Goal: Information Seeking & Learning: Learn about a topic

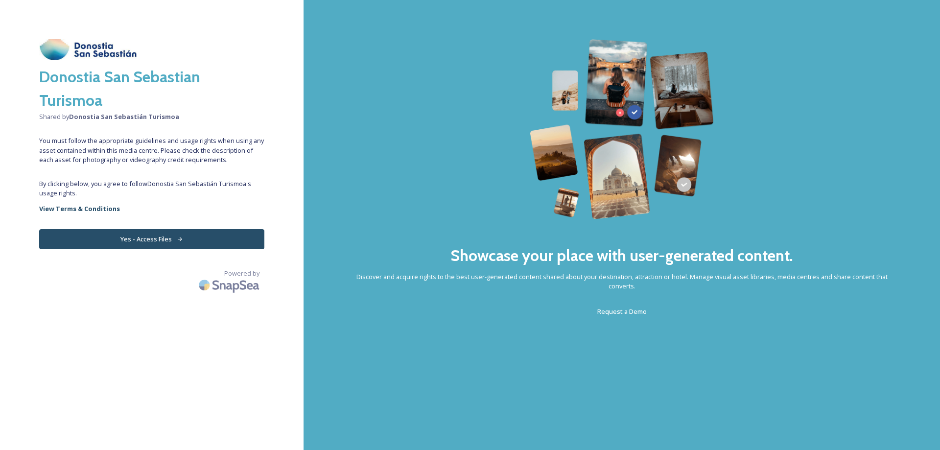
click at [150, 235] on button "Yes - Access Files" at bounding box center [151, 239] width 225 height 20
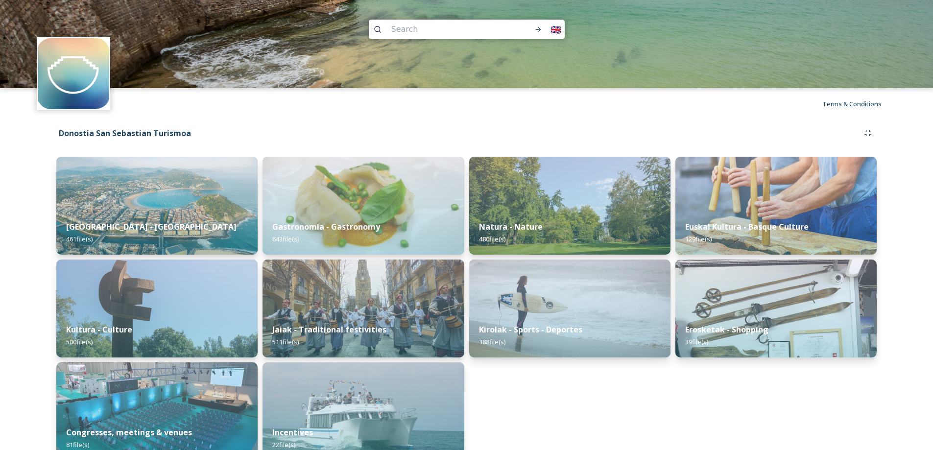
scroll to position [20, 0]
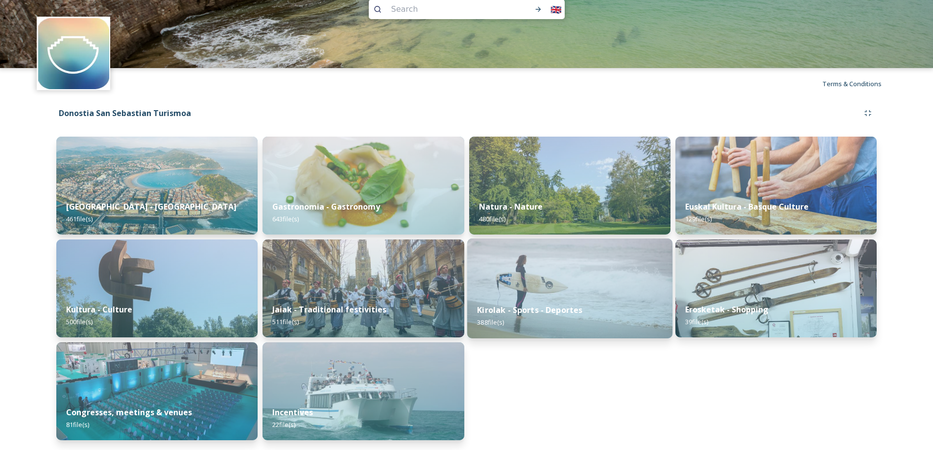
click at [523, 295] on div "Kirolak - Sports - Deportes 388 file(s)" at bounding box center [569, 316] width 205 height 45
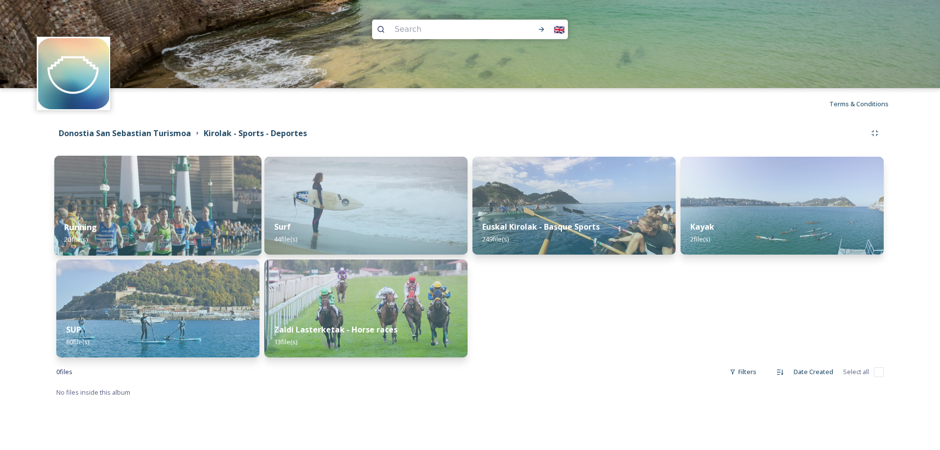
click at [125, 235] on div "Running 20 file(s)" at bounding box center [157, 233] width 207 height 45
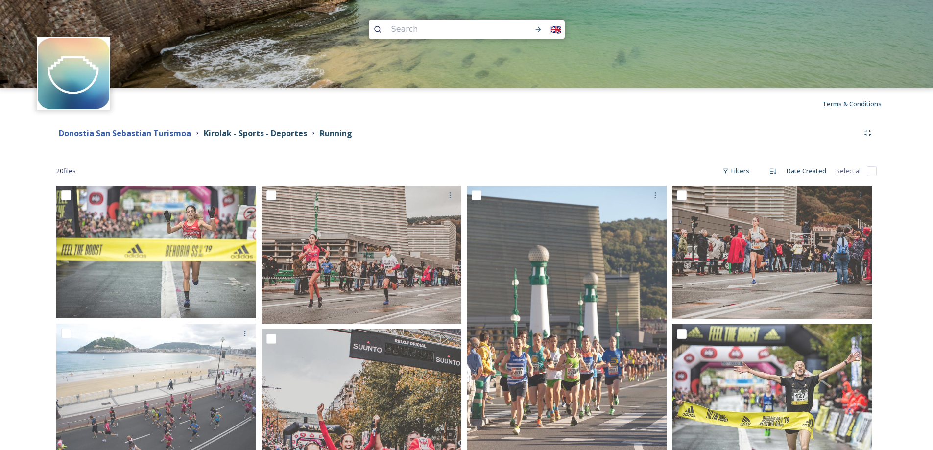
click at [159, 133] on strong "Donostia San Sebastian Turismoa" at bounding box center [125, 133] width 132 height 11
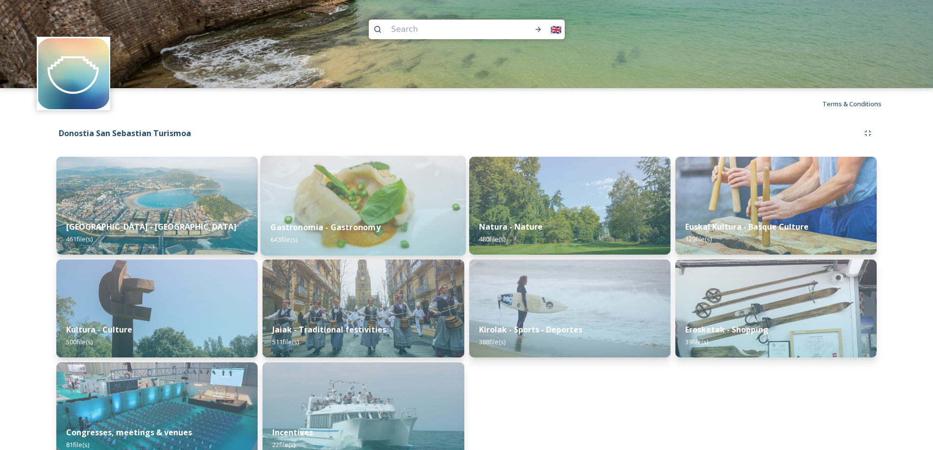
click at [300, 228] on strong "Gastronomia - Gastronomy" at bounding box center [326, 227] width 110 height 11
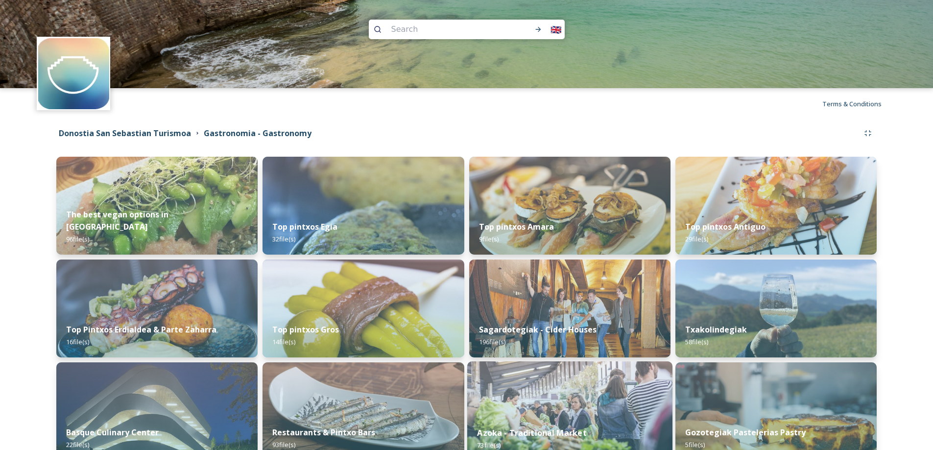
scroll to position [56, 0]
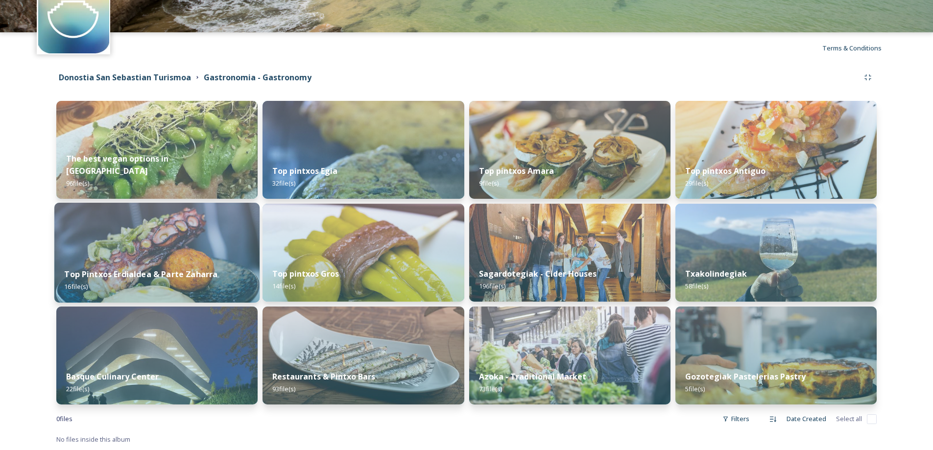
click at [200, 269] on strong "Top Pintxos Erdialdea & Parte Zaharra" at bounding box center [140, 274] width 153 height 11
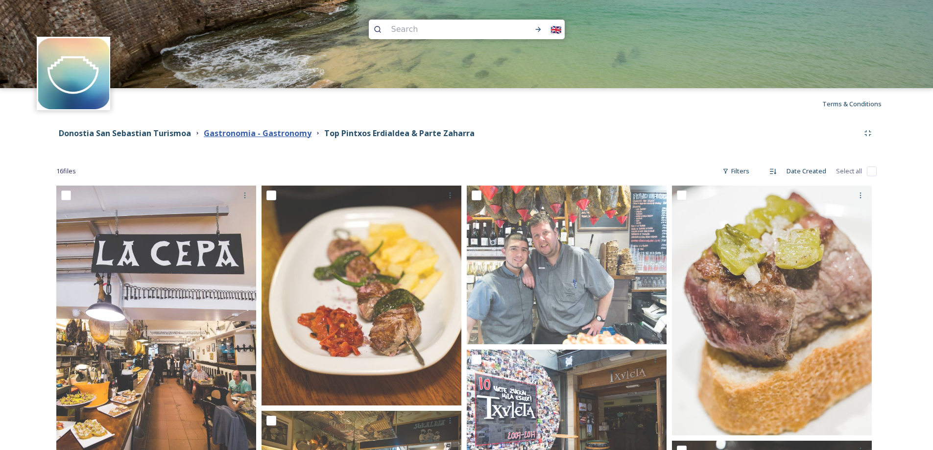
click at [275, 131] on strong "Gastronomia - Gastronomy" at bounding box center [258, 133] width 108 height 11
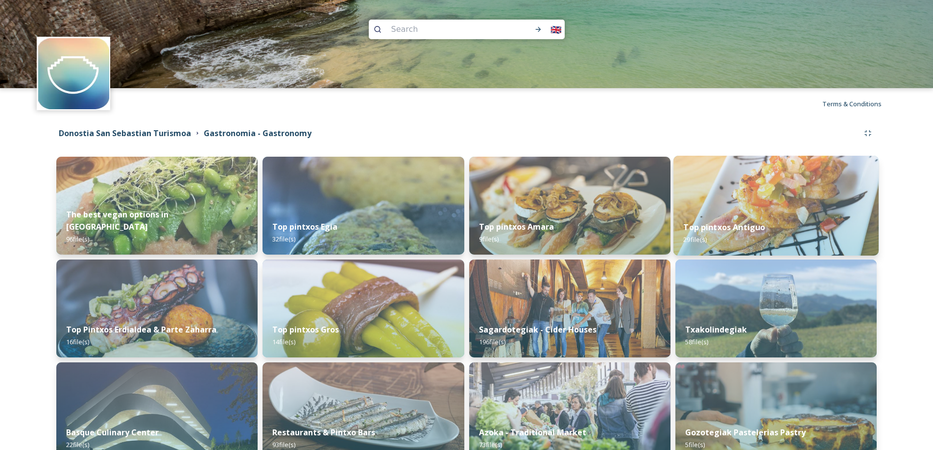
click at [821, 201] on img at bounding box center [775, 206] width 205 height 100
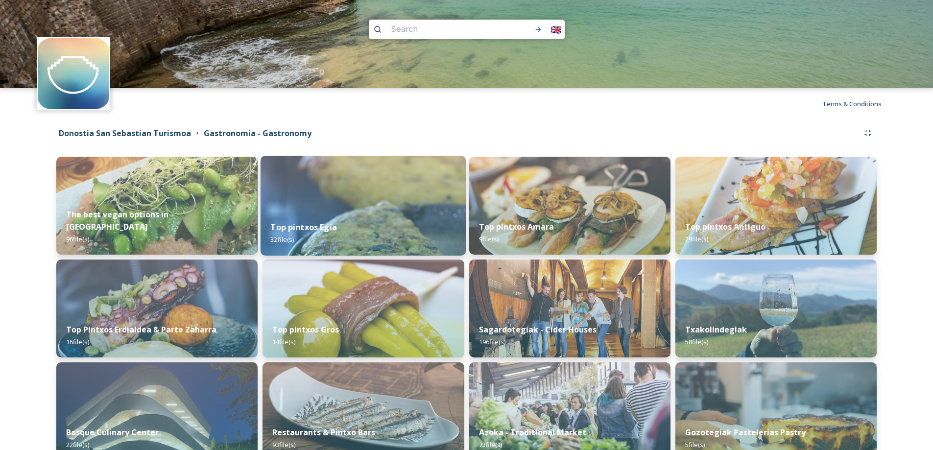
click at [295, 231] on strong "Top pintxos Egia" at bounding box center [304, 227] width 67 height 11
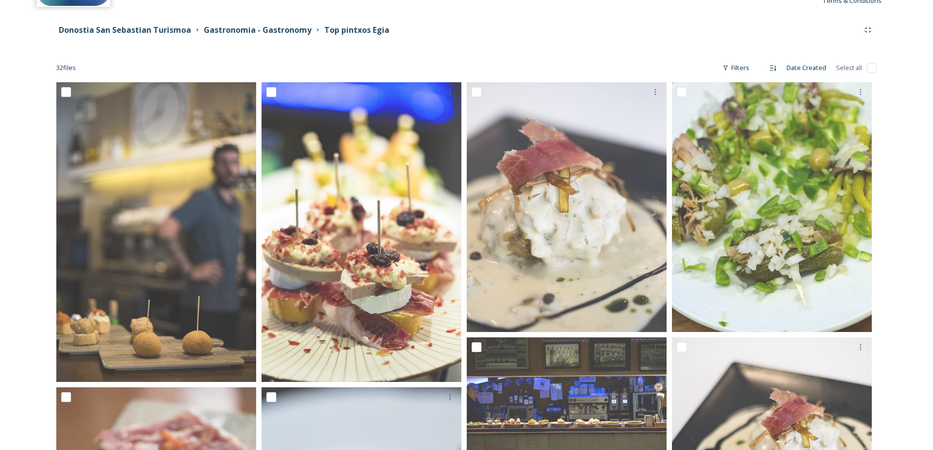
scroll to position [72, 0]
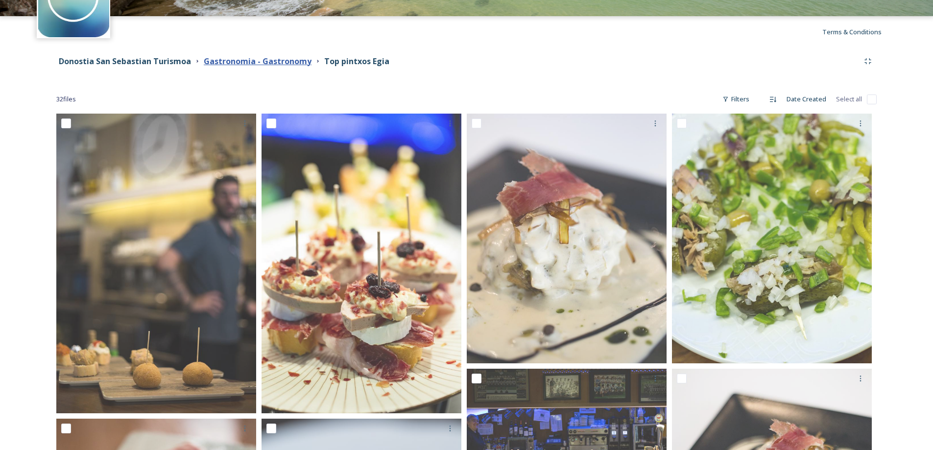
click at [251, 61] on strong "Gastronomia - Gastronomy" at bounding box center [258, 61] width 108 height 11
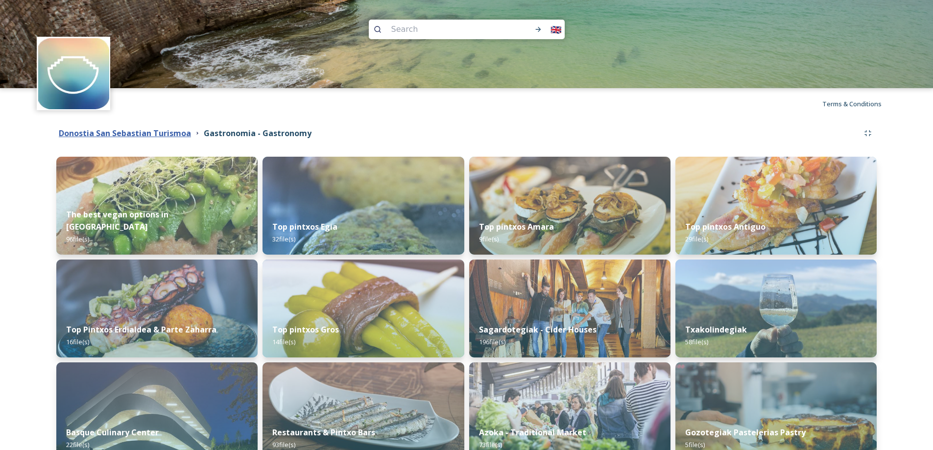
click at [147, 134] on strong "Donostia San Sebastian Turismoa" at bounding box center [125, 133] width 132 height 11
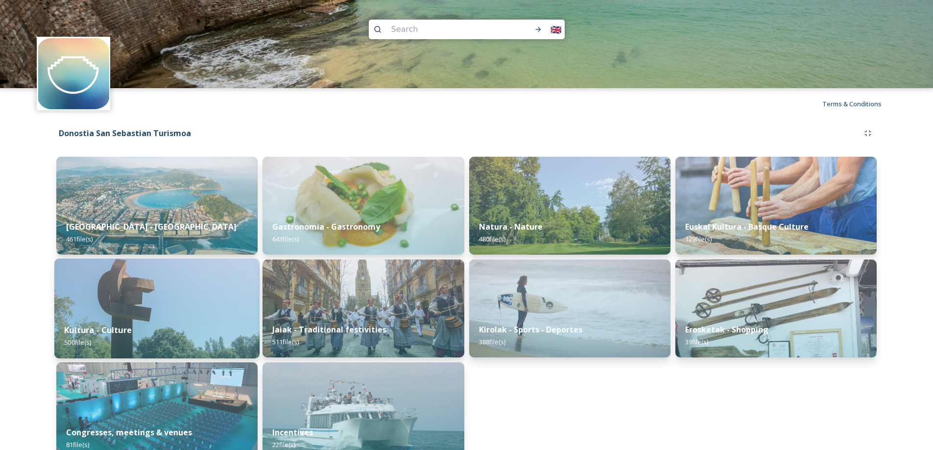
scroll to position [20, 0]
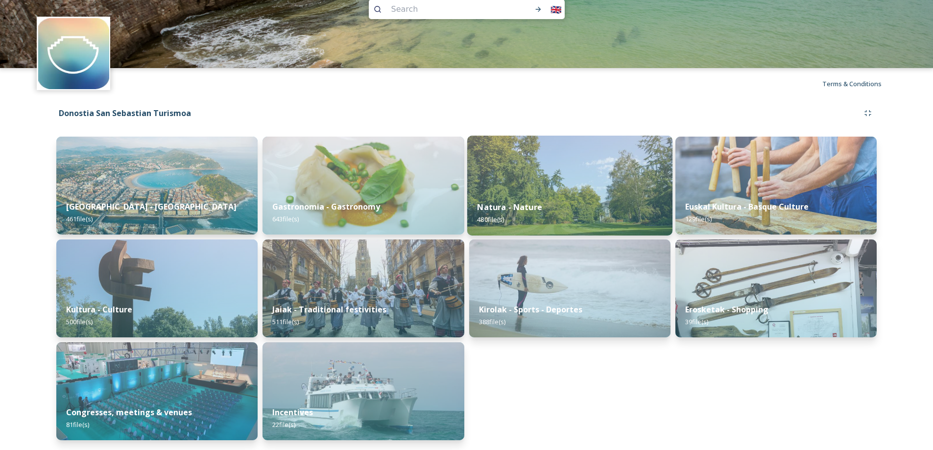
click at [471, 197] on div "Natura - Nature 480 file(s)" at bounding box center [569, 213] width 205 height 45
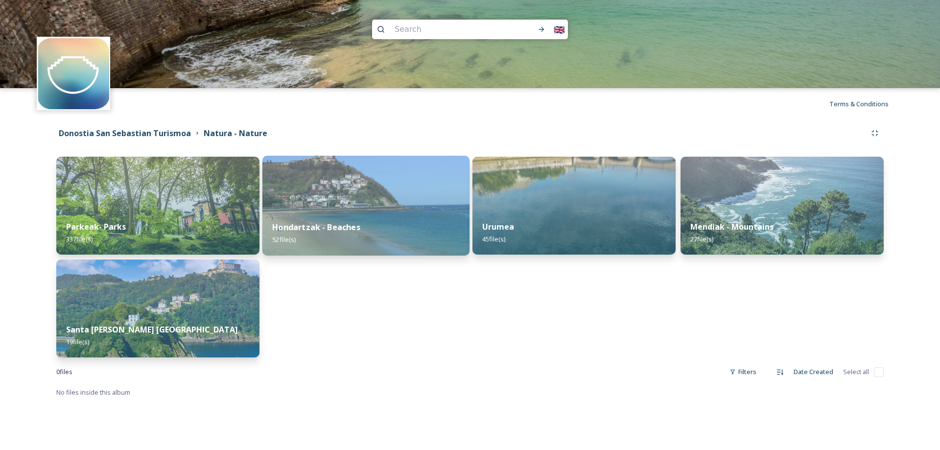
click at [374, 223] on div "Hondartzak - Beaches 52 file(s)" at bounding box center [365, 233] width 207 height 45
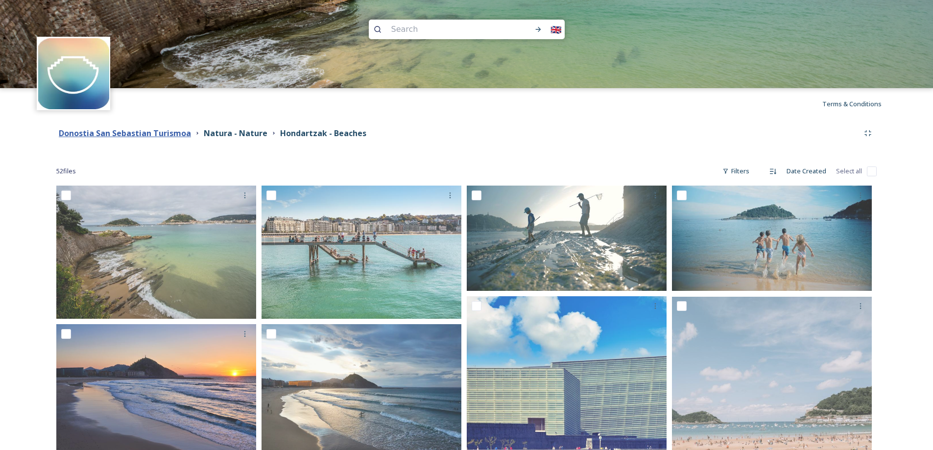
click at [142, 135] on strong "Donostia San Sebastian Turismoa" at bounding box center [125, 133] width 132 height 11
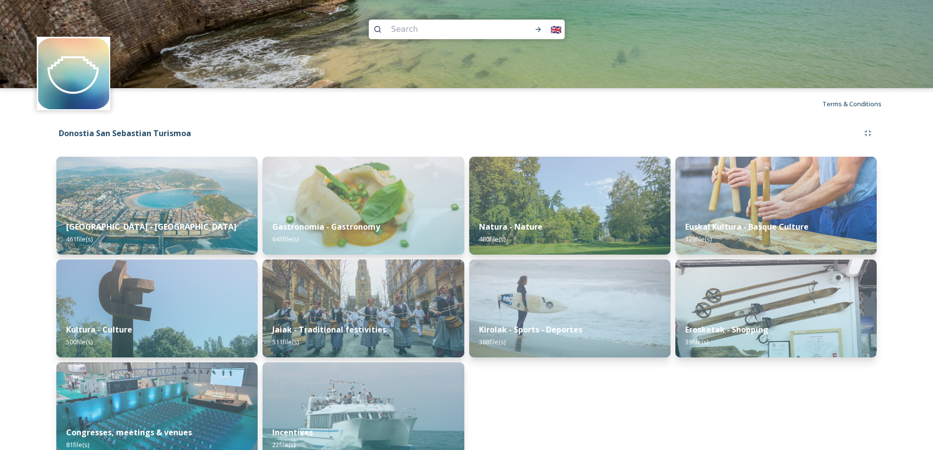
scroll to position [20, 0]
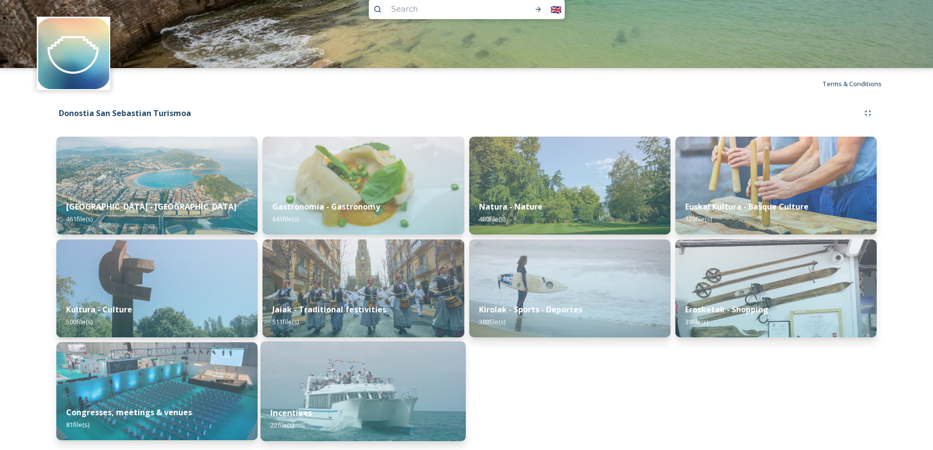
click at [292, 394] on img at bounding box center [362, 391] width 205 height 100
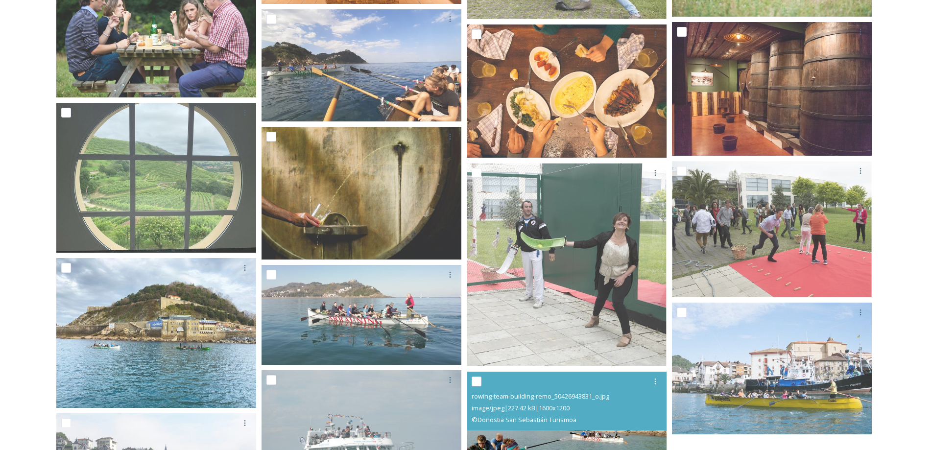
scroll to position [575, 0]
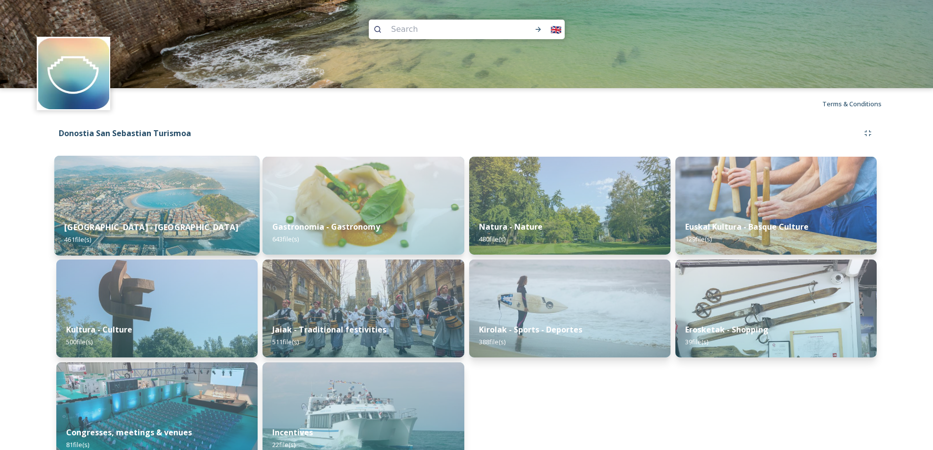
click at [169, 194] on img at bounding box center [156, 206] width 205 height 100
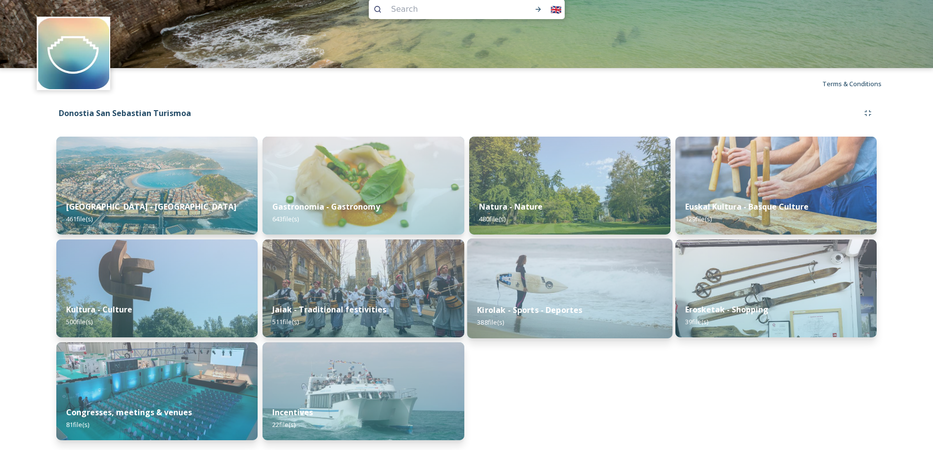
click at [565, 311] on strong "Kirolak - Sports - Deportes" at bounding box center [529, 310] width 105 height 11
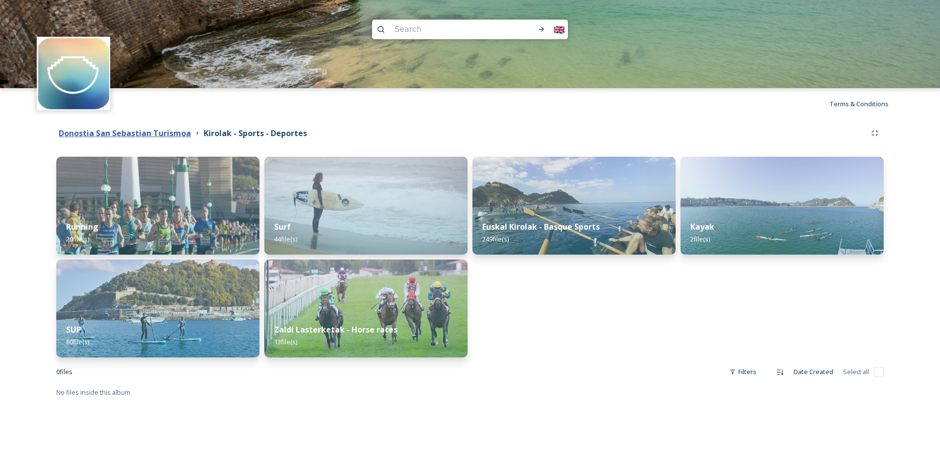
click at [144, 132] on strong "Donostia San Sebastian Turismoa" at bounding box center [125, 133] width 132 height 11
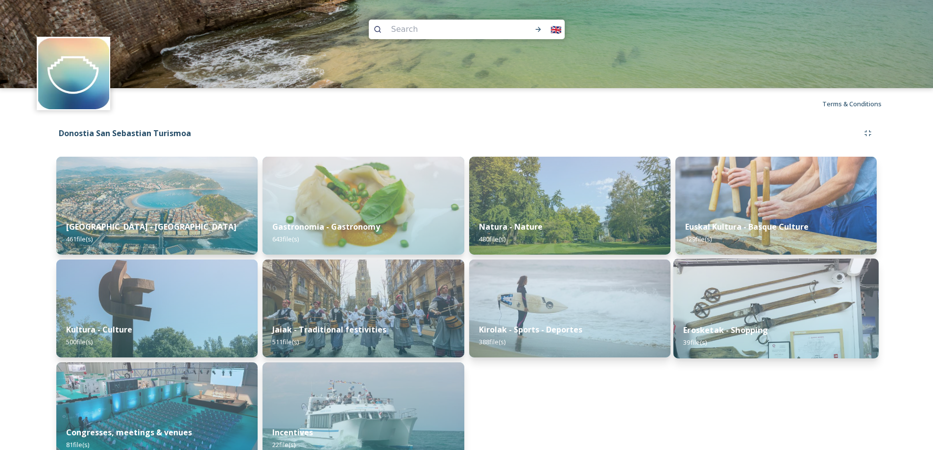
scroll to position [20, 0]
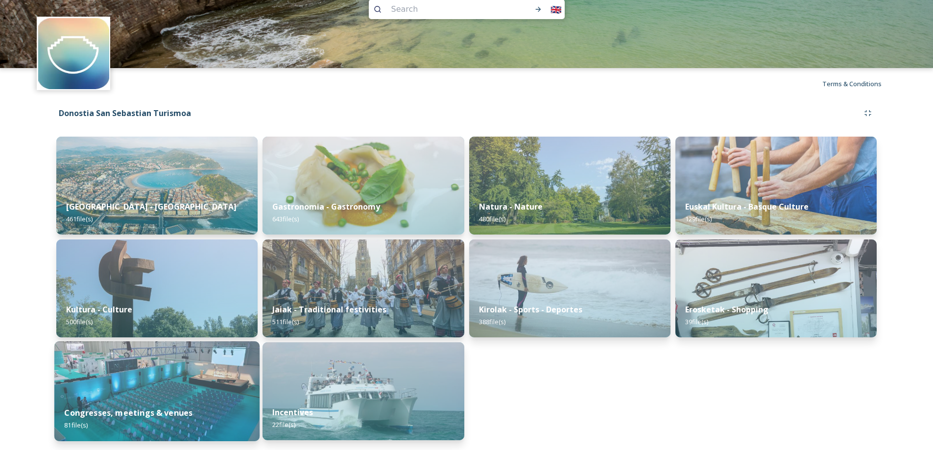
click at [176, 388] on img at bounding box center [156, 391] width 205 height 100
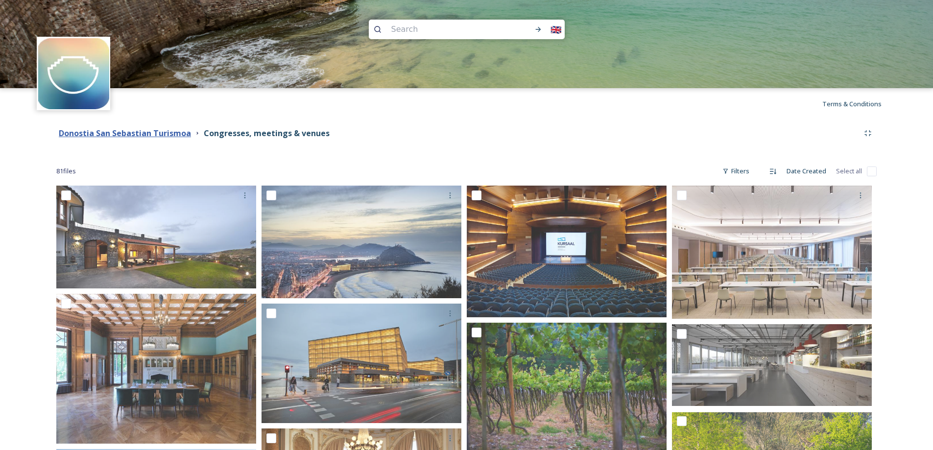
click at [112, 130] on strong "Donostia San Sebastian Turismoa" at bounding box center [125, 133] width 132 height 11
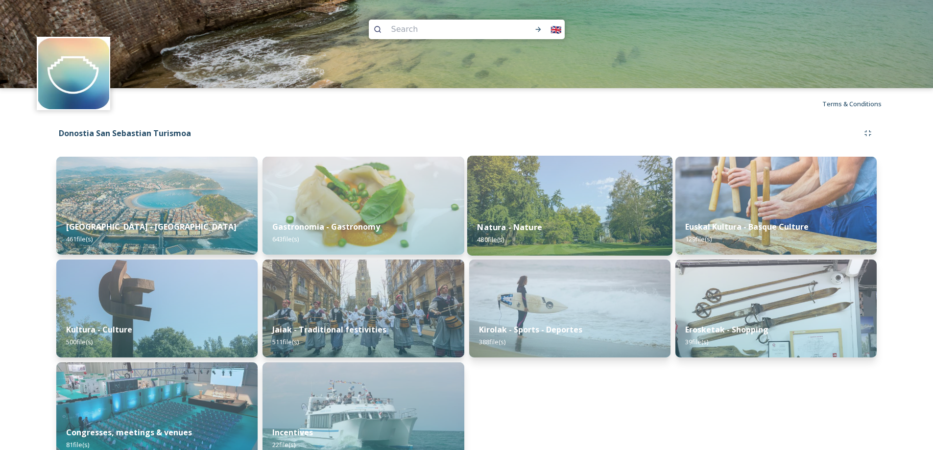
click at [544, 233] on div "Natura - Nature 480 file(s)" at bounding box center [569, 233] width 205 height 45
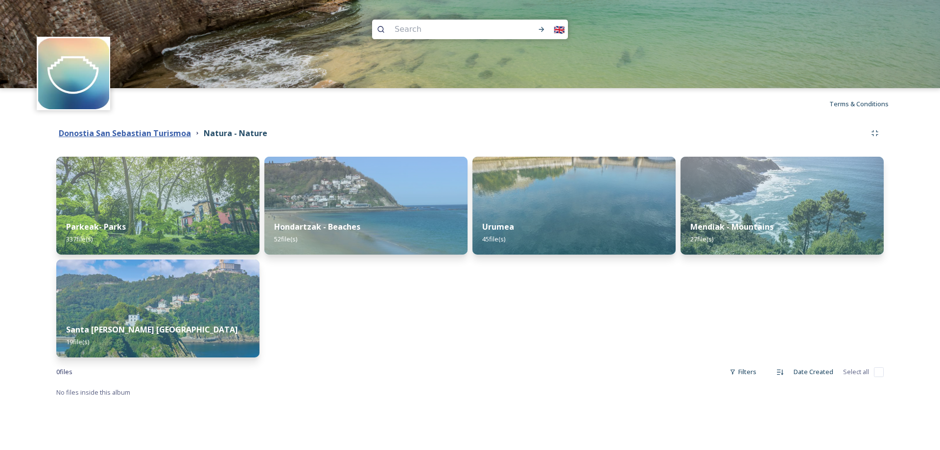
click at [120, 136] on strong "Donostia San Sebastian Turismoa" at bounding box center [125, 133] width 132 height 11
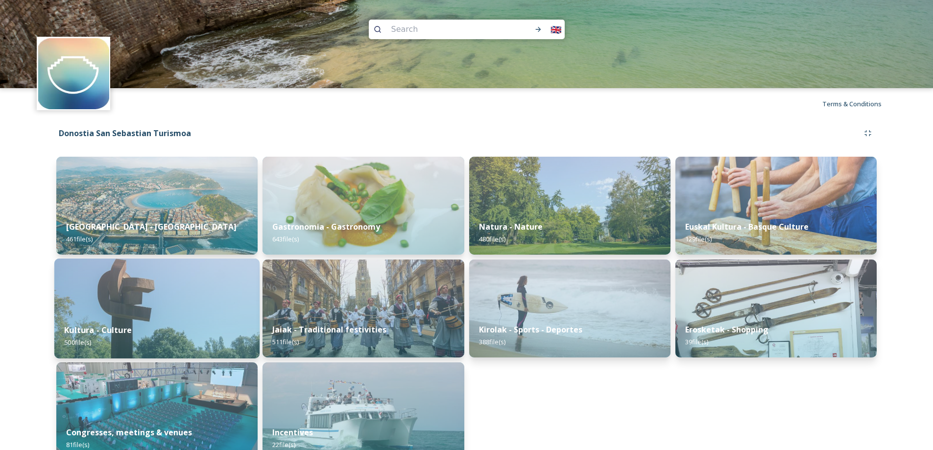
click at [152, 322] on div "Kultura - Culture 500 file(s)" at bounding box center [156, 336] width 205 height 45
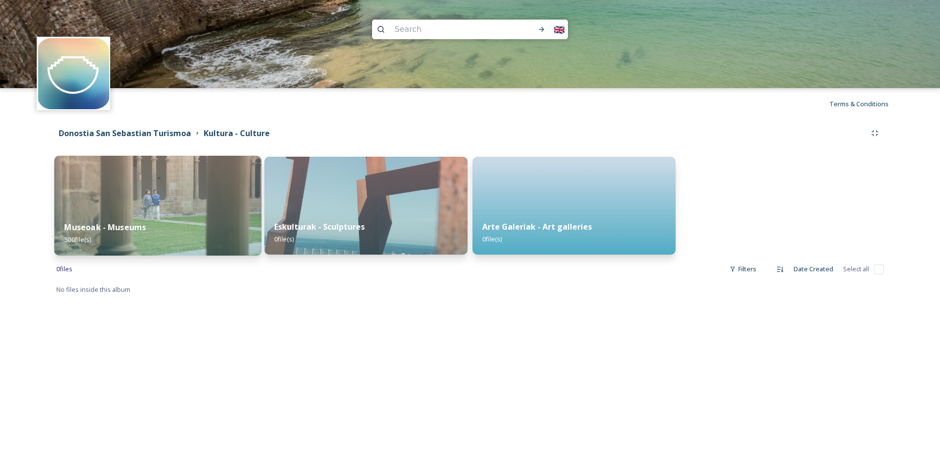
click at [120, 215] on div "Museoak - Museums 500 file(s)" at bounding box center [157, 233] width 207 height 45
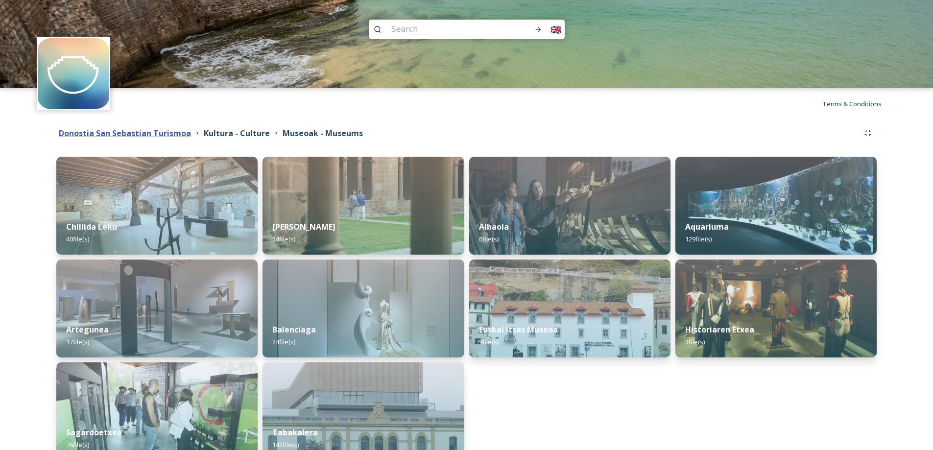
click at [122, 132] on strong "Donostia San Sebastian Turismoa" at bounding box center [125, 133] width 132 height 11
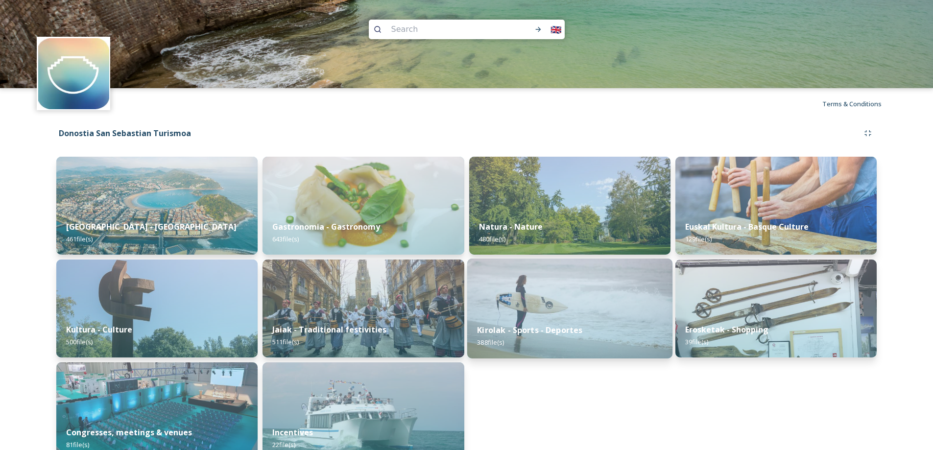
click at [612, 308] on img at bounding box center [569, 309] width 205 height 100
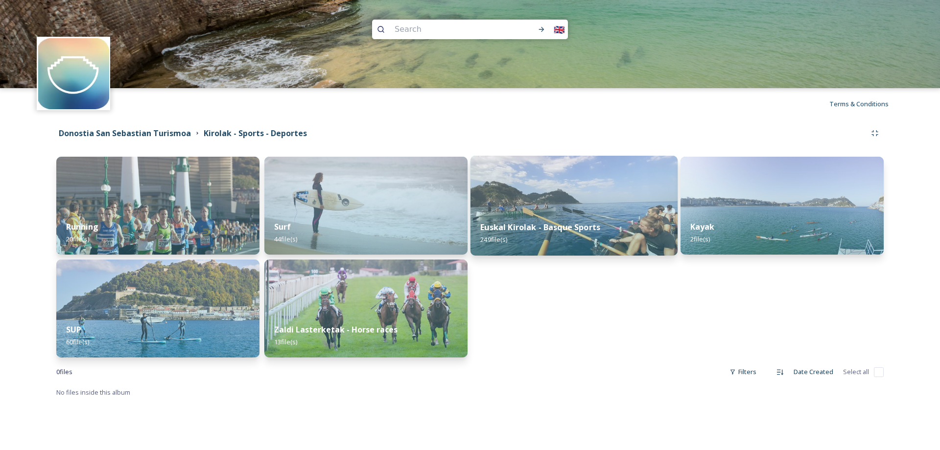
click at [595, 223] on strong "Euskal Kirolak - Basque Sports" at bounding box center [540, 227] width 120 height 11
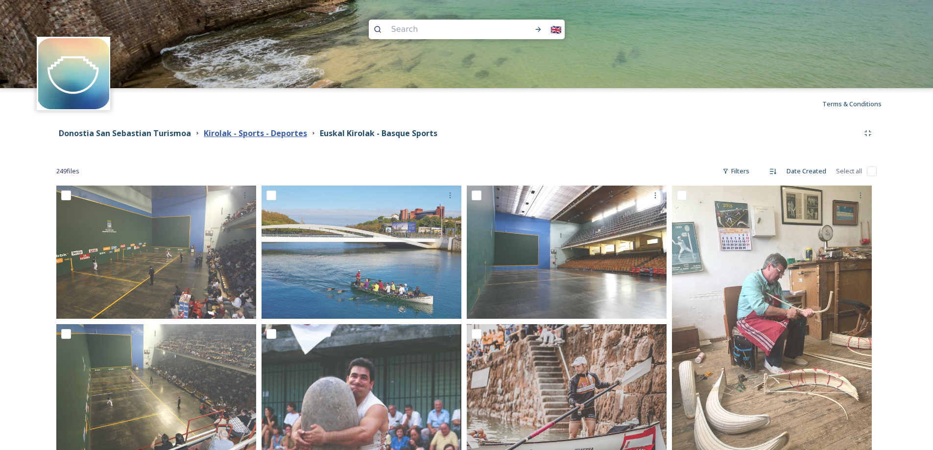
click at [237, 132] on strong "Kirolak - Sports - Deportes" at bounding box center [255, 133] width 103 height 11
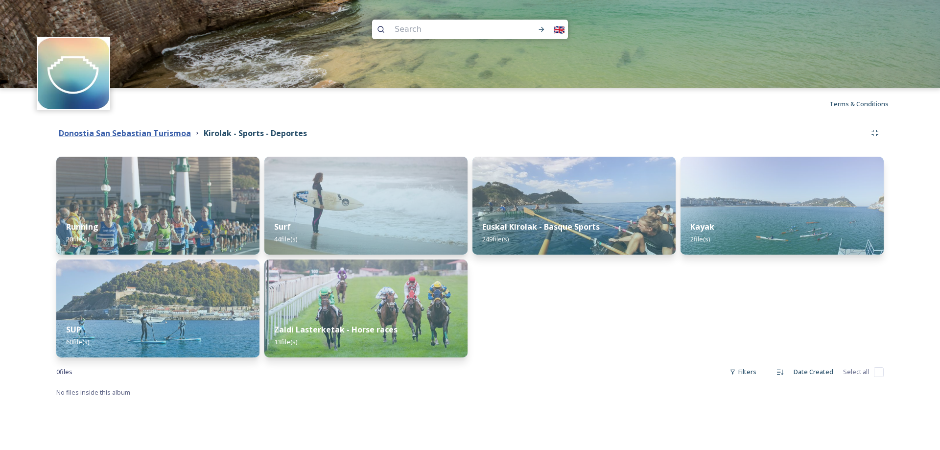
click at [142, 132] on strong "Donostia San Sebastian Turismoa" at bounding box center [125, 133] width 132 height 11
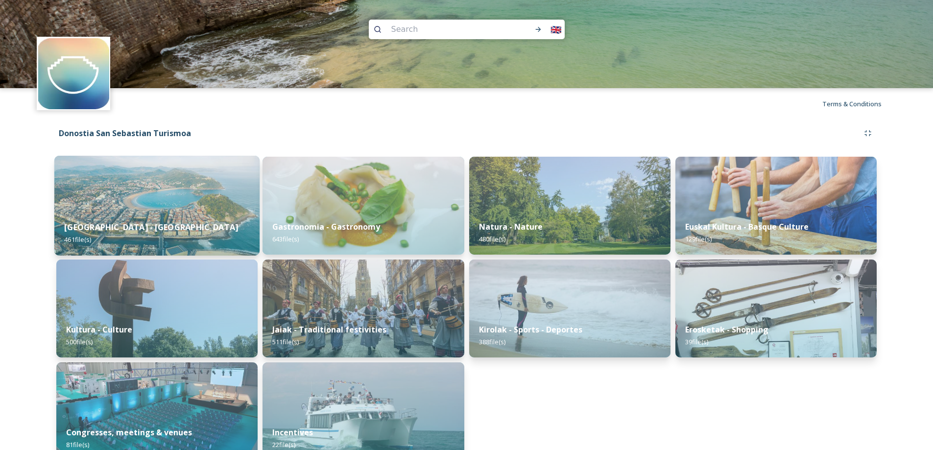
click at [141, 179] on img at bounding box center [156, 206] width 205 height 100
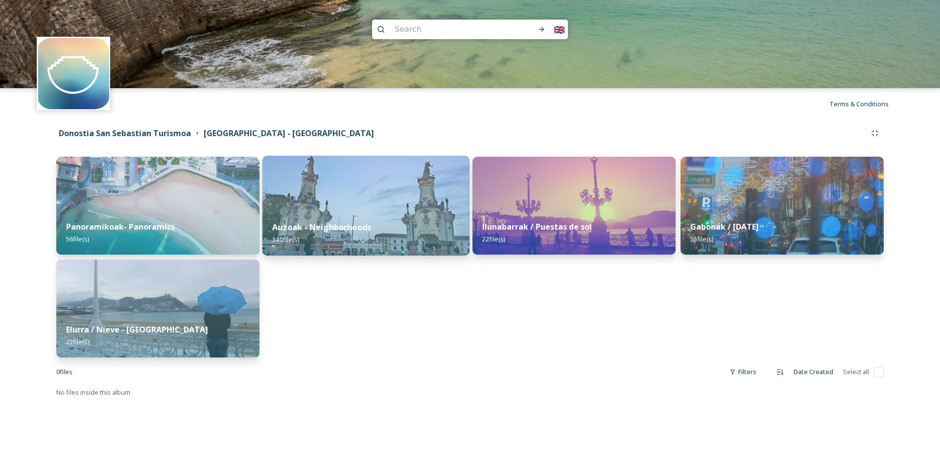
click at [397, 212] on div "Auzoak - Neighborhoods 340 file(s)" at bounding box center [365, 233] width 207 height 45
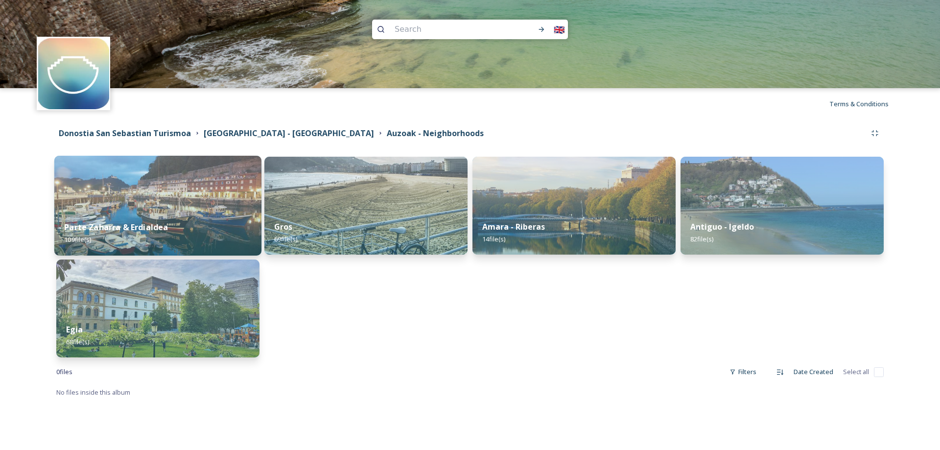
click at [176, 222] on div "Parte Zaharra & Erdialdea 109 file(s)" at bounding box center [157, 233] width 207 height 45
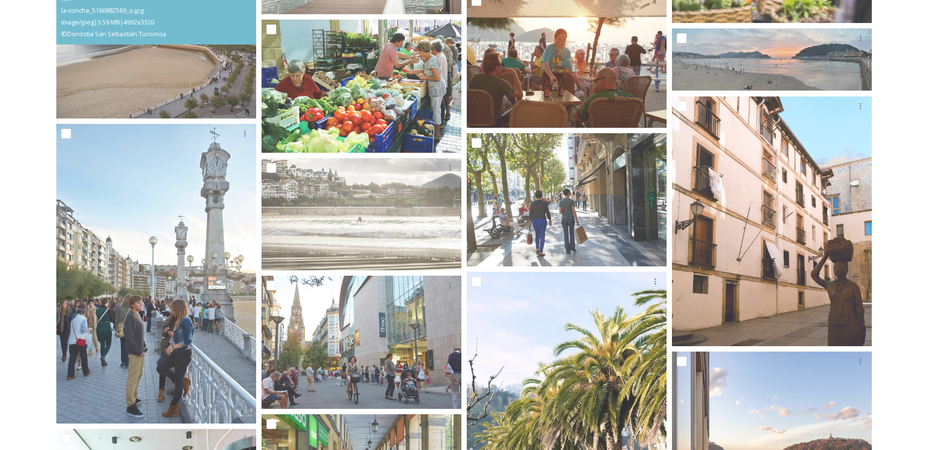
scroll to position [3394, 0]
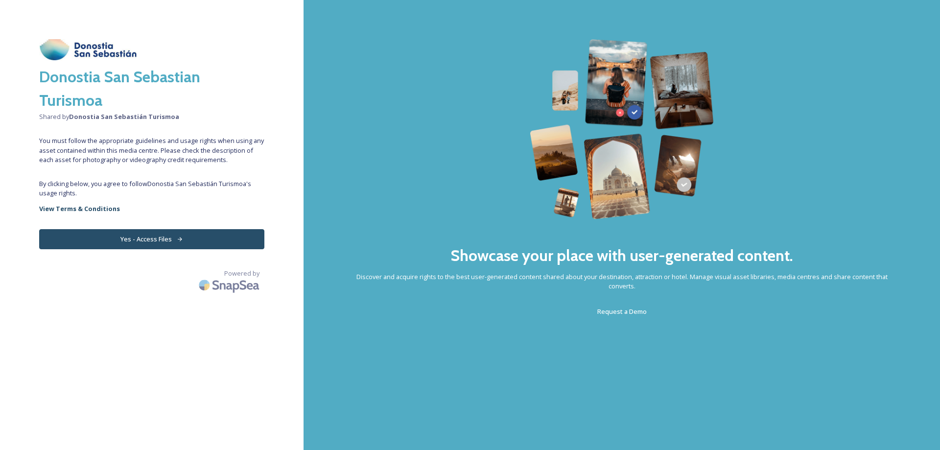
click at [175, 255] on div "Donostia San Sebastian Turismoa Shared by Donostia San Sebastián Turismoa You m…" at bounding box center [152, 225] width 304 height 372
click at [178, 243] on button "Yes - Access Files" at bounding box center [151, 239] width 225 height 20
click at [252, 81] on h2 "Donostia San Sebastian Turismoa" at bounding box center [151, 88] width 225 height 47
